Goal: Transaction & Acquisition: Purchase product/service

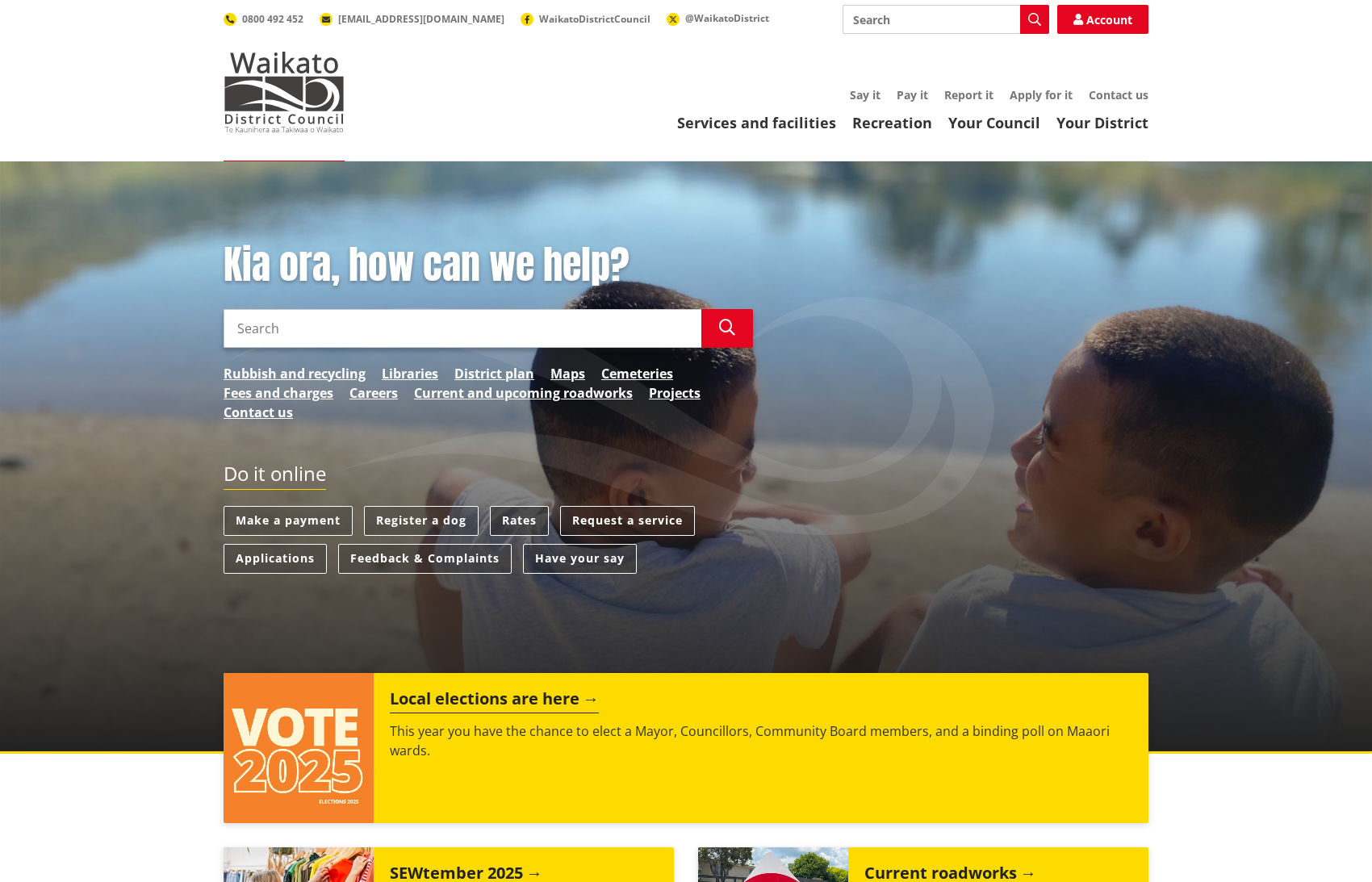
click at [522, 514] on link "Rates" at bounding box center [519, 520] width 59 height 30
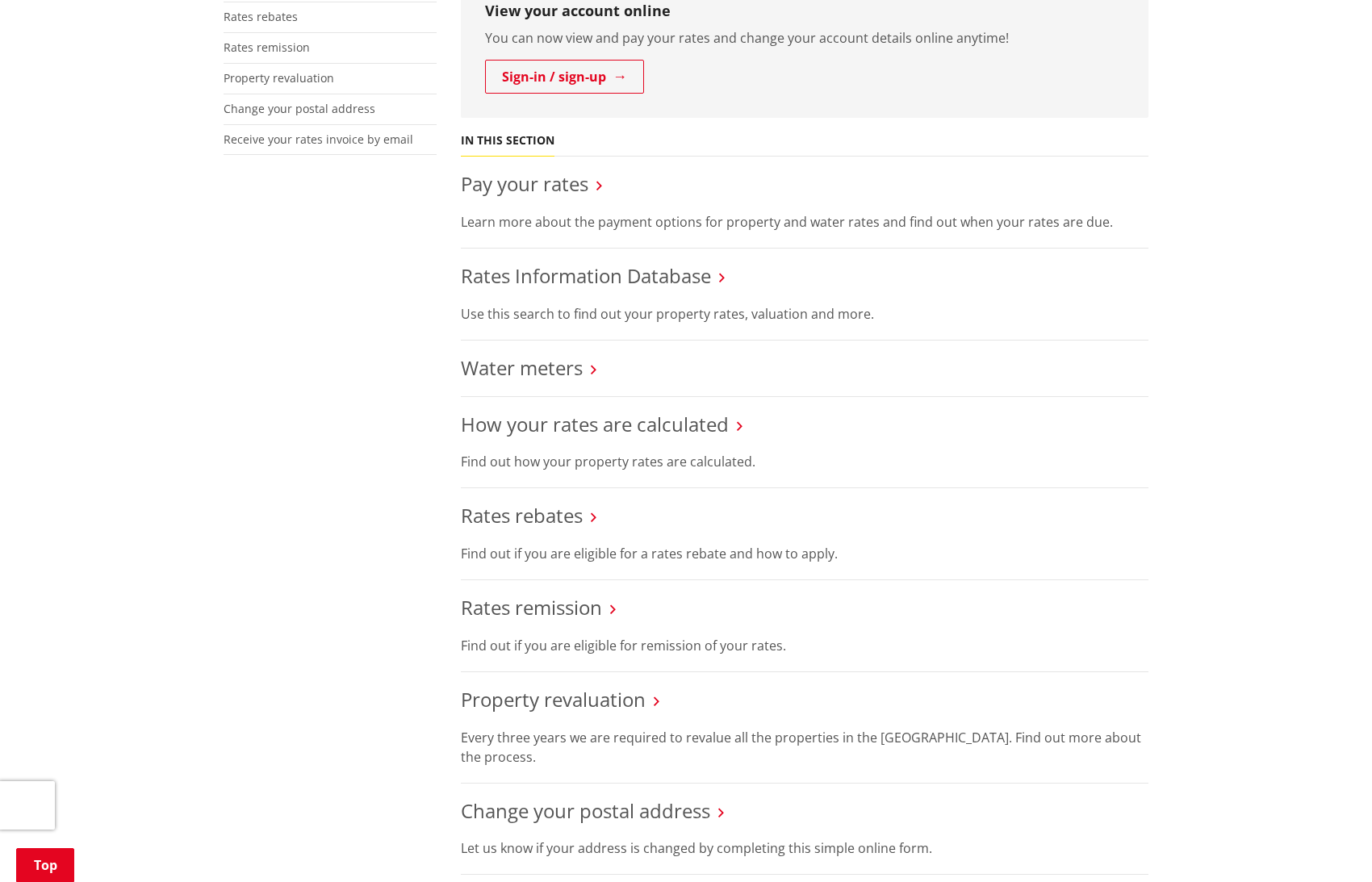
scroll to position [475, 0]
click at [544, 180] on link "Pay your rates" at bounding box center [524, 184] width 127 height 26
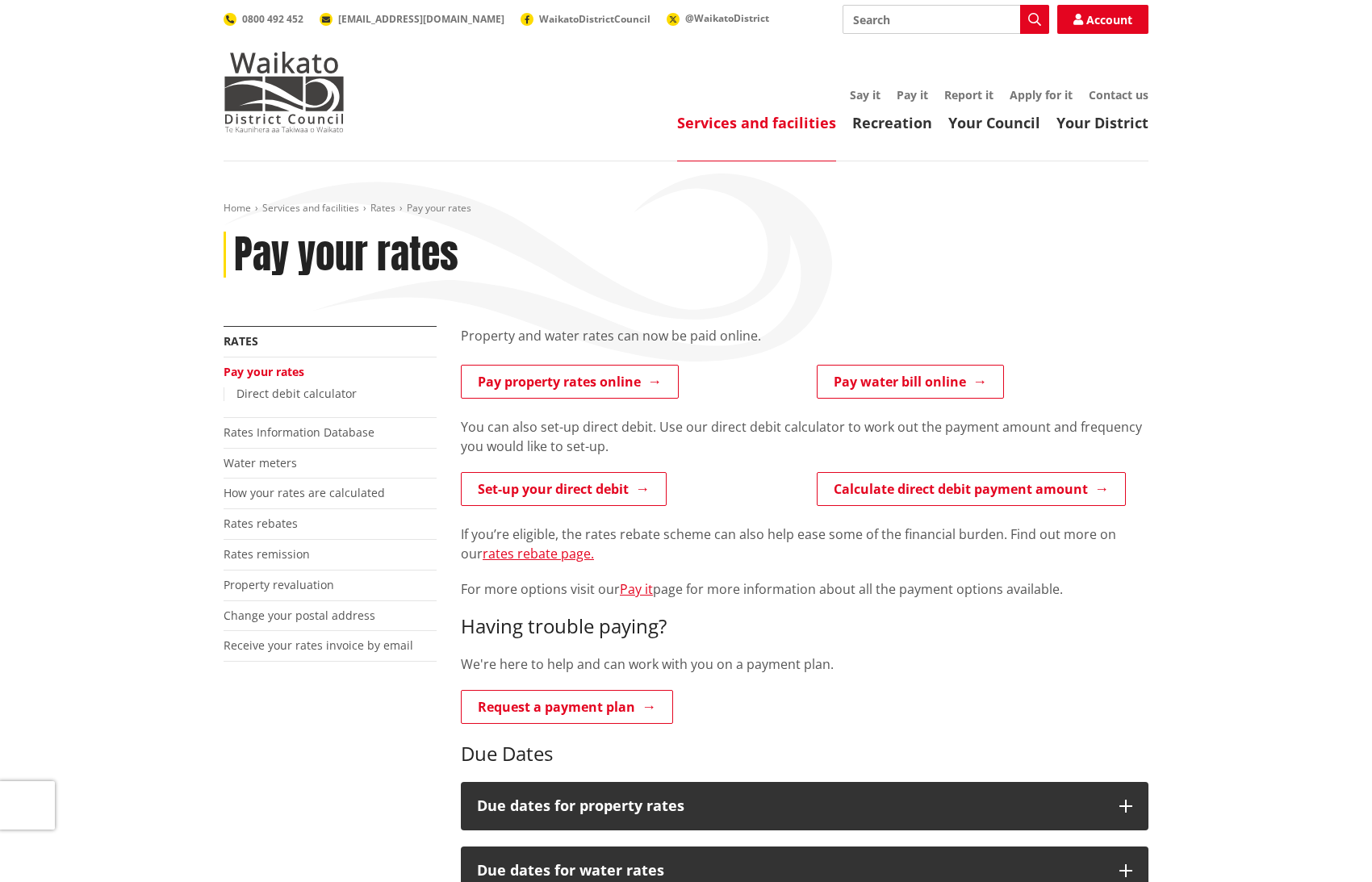
scroll to position [3, 0]
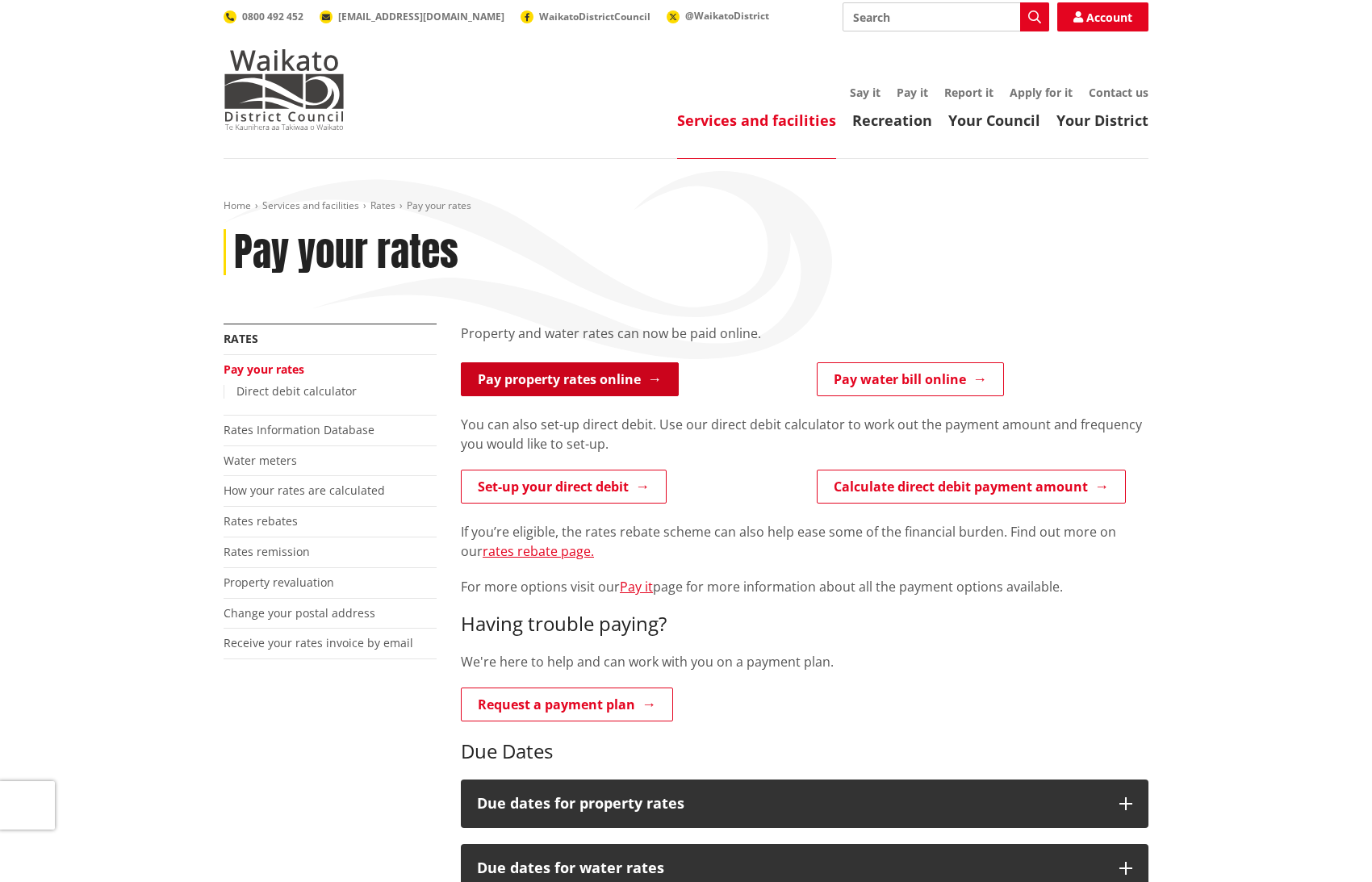
click at [550, 385] on link "Pay property rates online" at bounding box center [570, 379] width 218 height 34
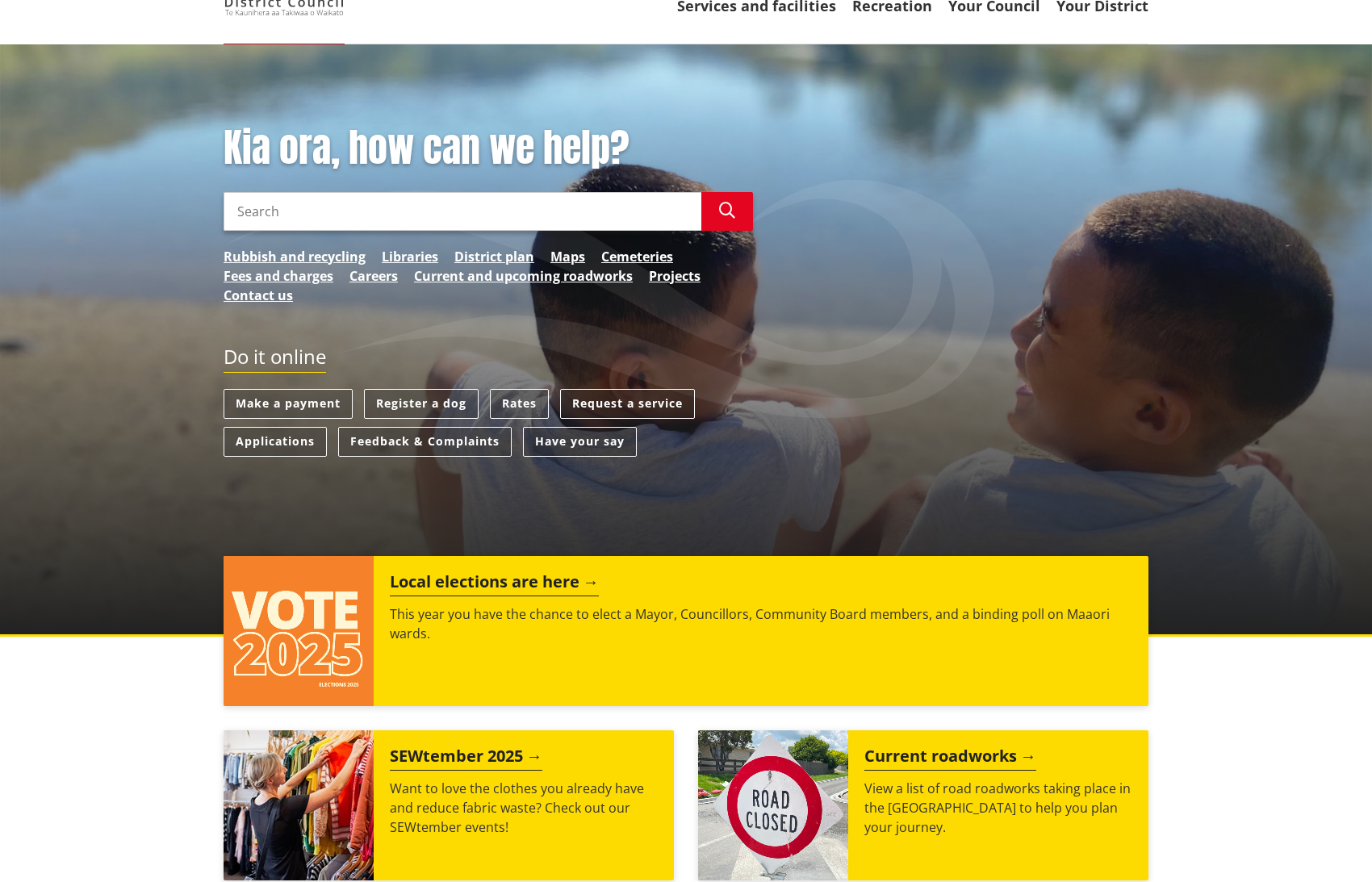
scroll to position [116, 0]
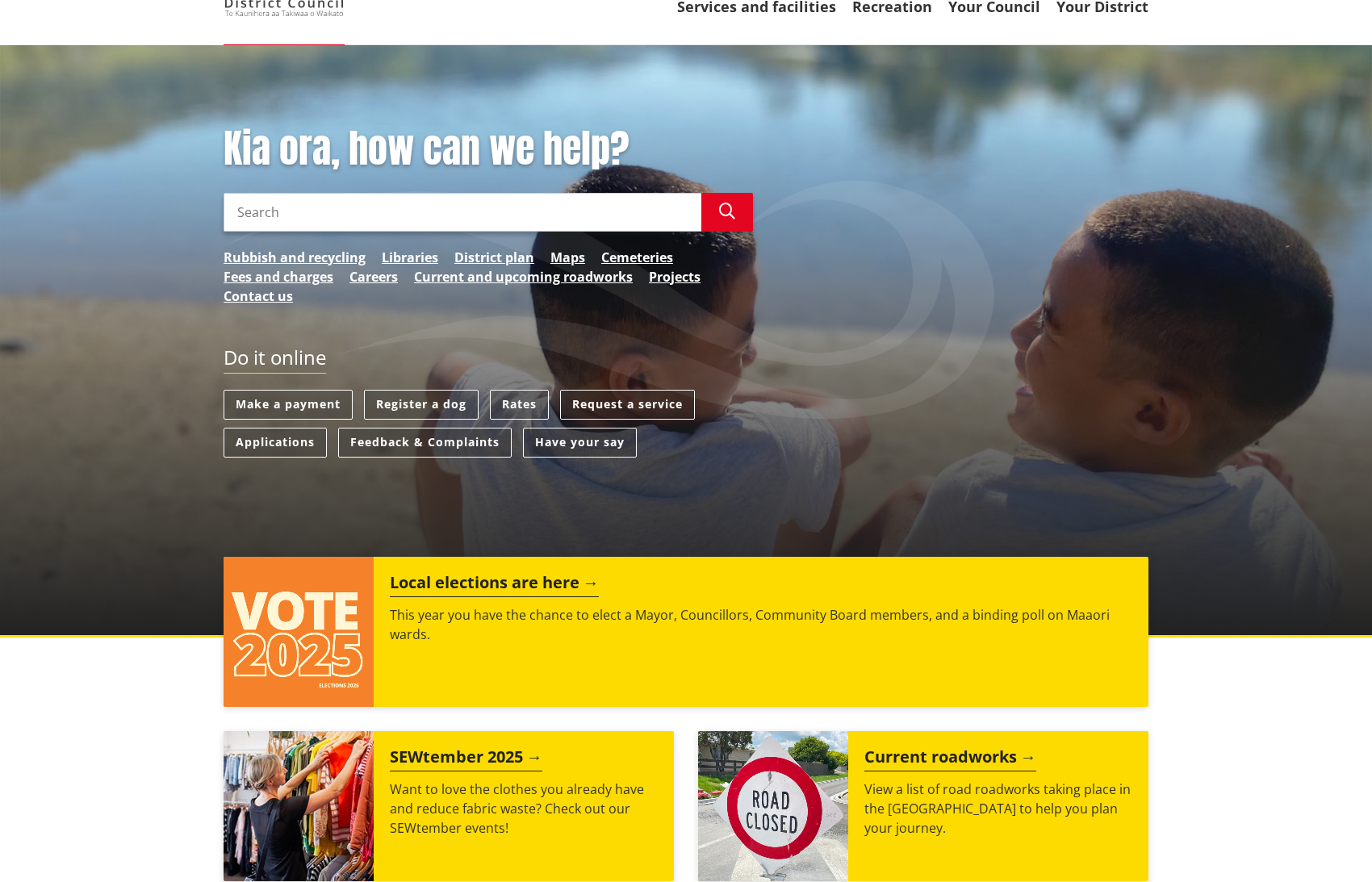
click at [479, 220] on input "Search" at bounding box center [462, 212] width 478 height 39
type input "rate"
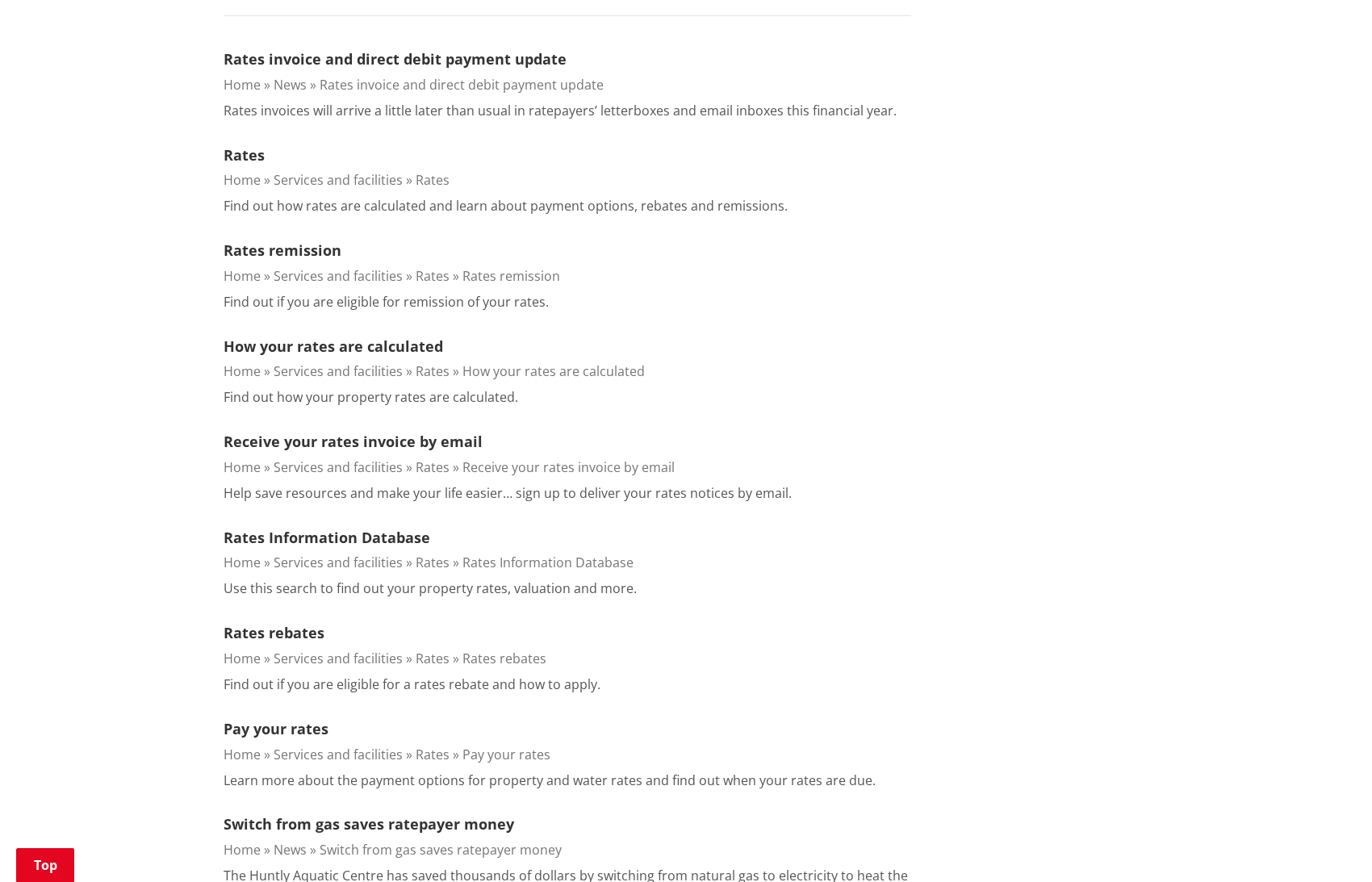
scroll to position [492, 0]
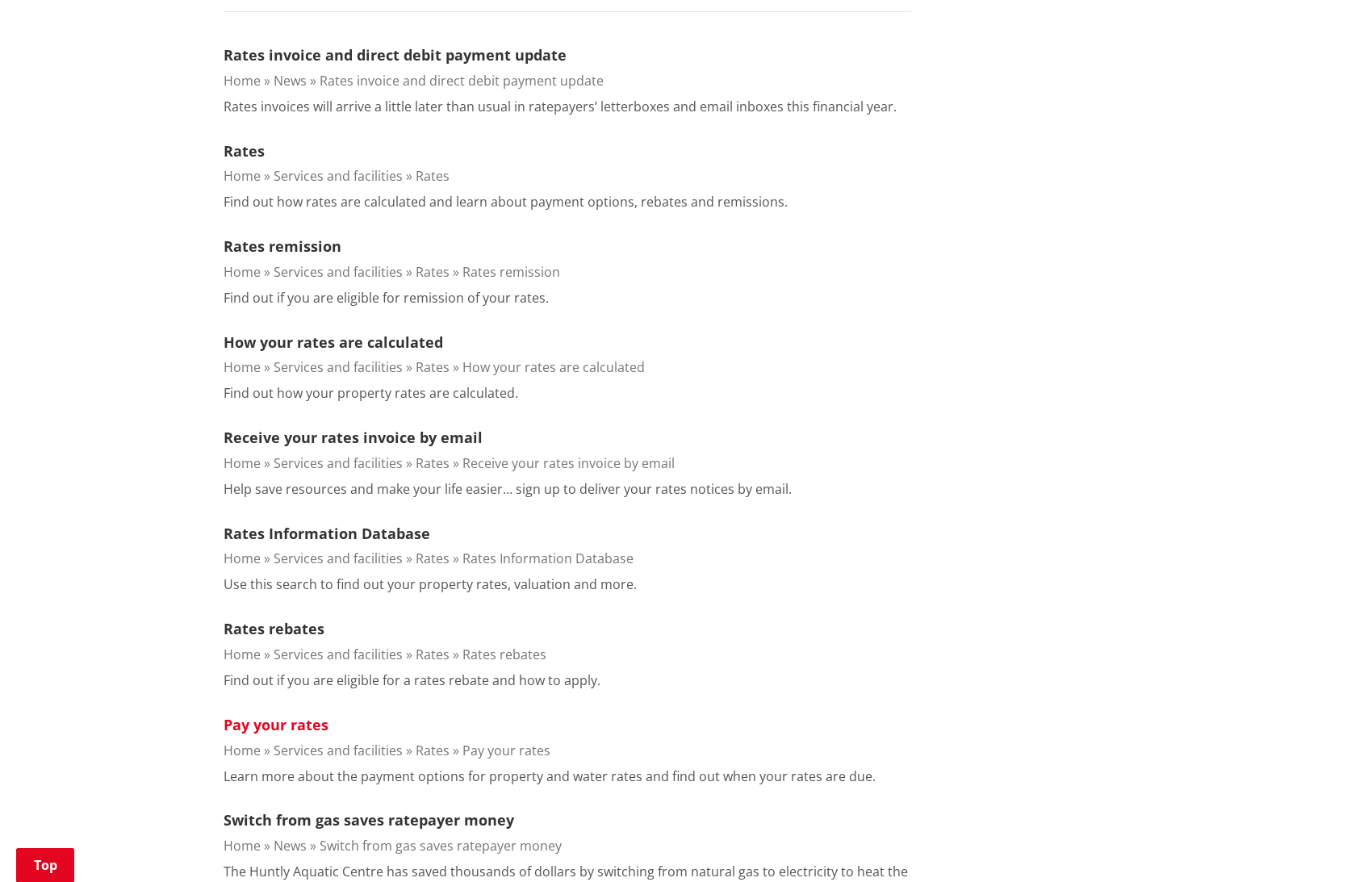
click at [285, 719] on link "Pay your rates" at bounding box center [275, 724] width 104 height 19
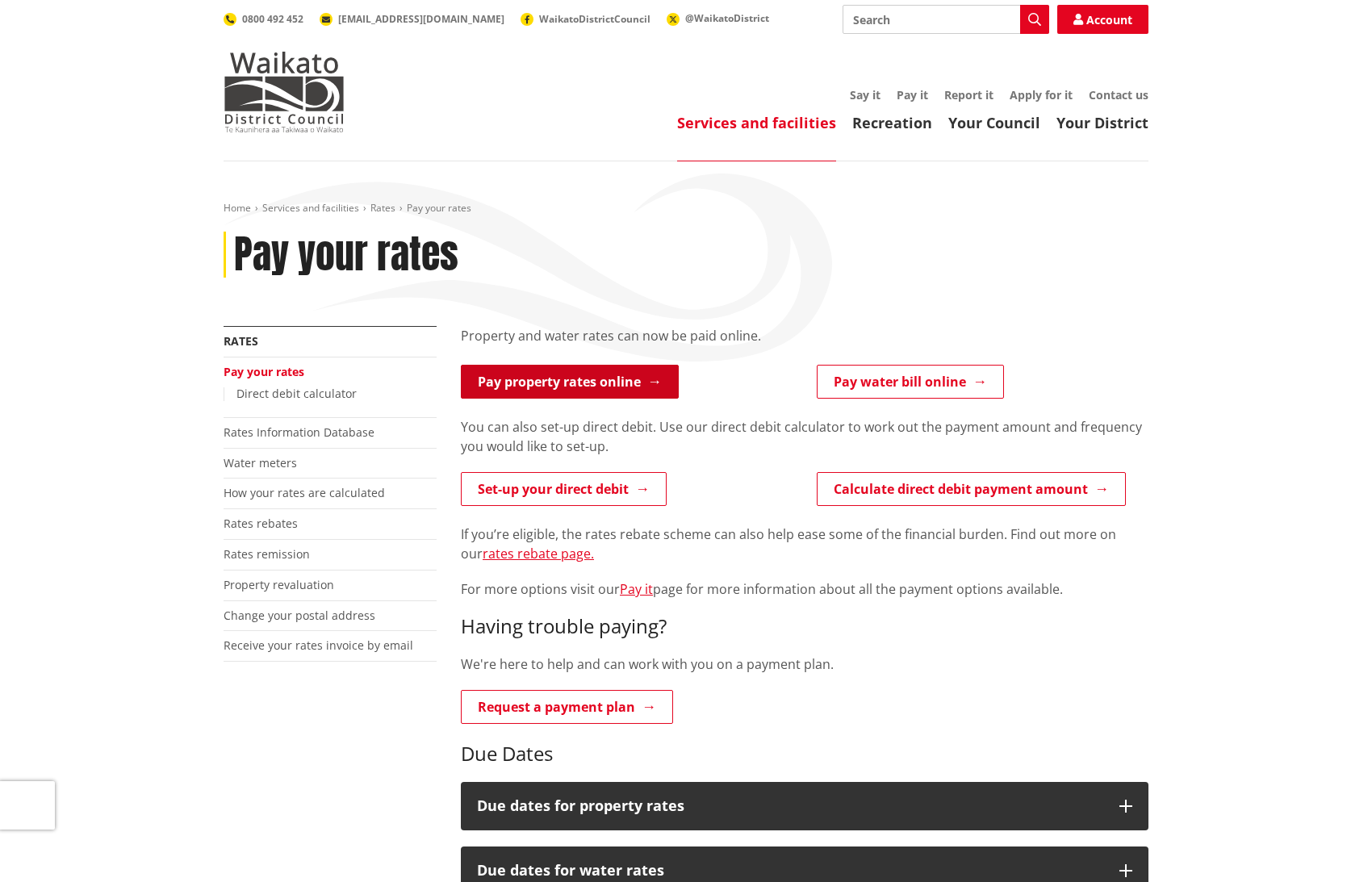
click at [628, 390] on link "Pay property rates online" at bounding box center [570, 382] width 218 height 34
